Goal: Obtain resource: Download file/media

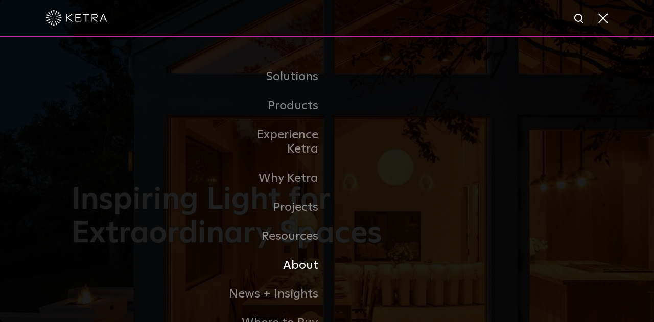
click at [407, 251] on li "About" at bounding box center [327, 265] width 210 height 29
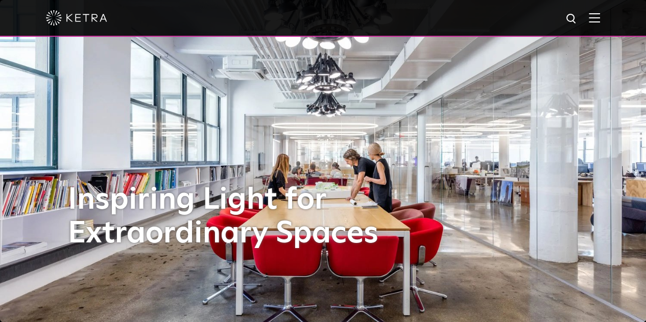
click at [598, 20] on img at bounding box center [594, 18] width 11 height 10
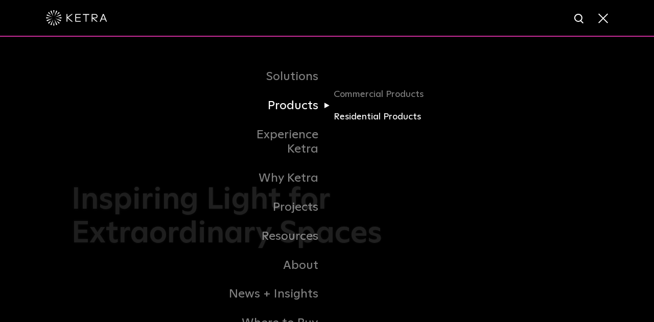
click at [364, 117] on link "Residential Products" at bounding box center [383, 117] width 98 height 15
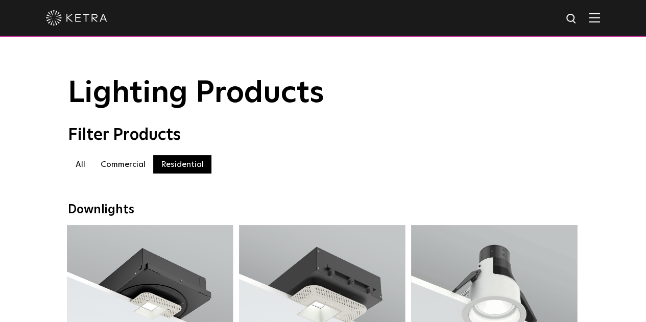
scroll to position [171, 0]
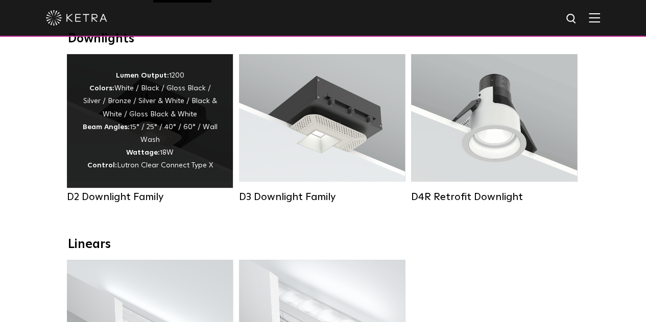
click at [164, 121] on div "Lumen Output: 1200 Colors: White / Black / Gloss Black / Silver / Bronze / Silv…" at bounding box center [149, 120] width 135 height 103
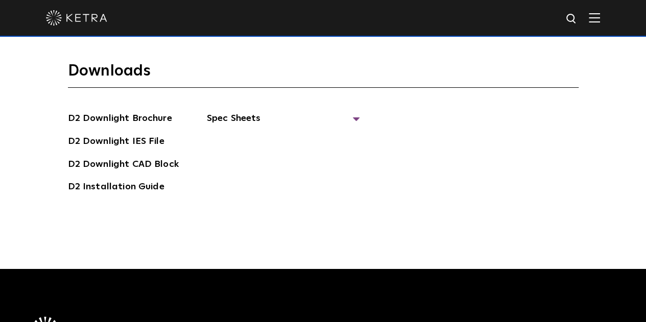
scroll to position [2554, 0]
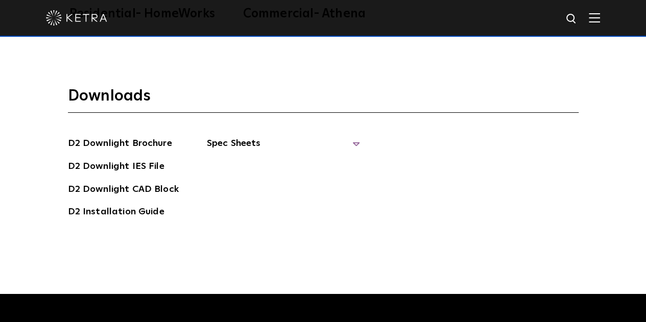
click at [235, 136] on span "Spec Sheets" at bounding box center [283, 147] width 153 height 22
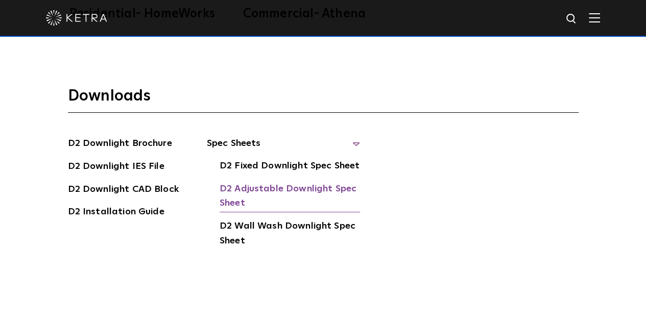
click at [265, 182] on link "D2 Adjustable Downlight Spec Sheet" at bounding box center [290, 197] width 141 height 31
